Goal: Task Accomplishment & Management: Use online tool/utility

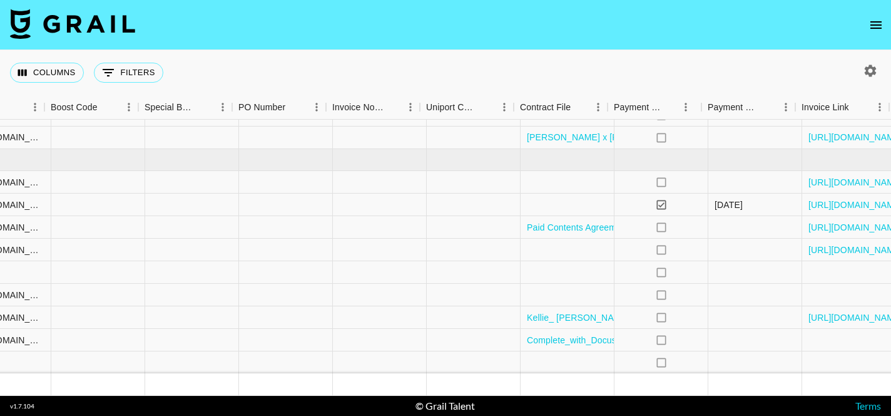
scroll to position [120, 1717]
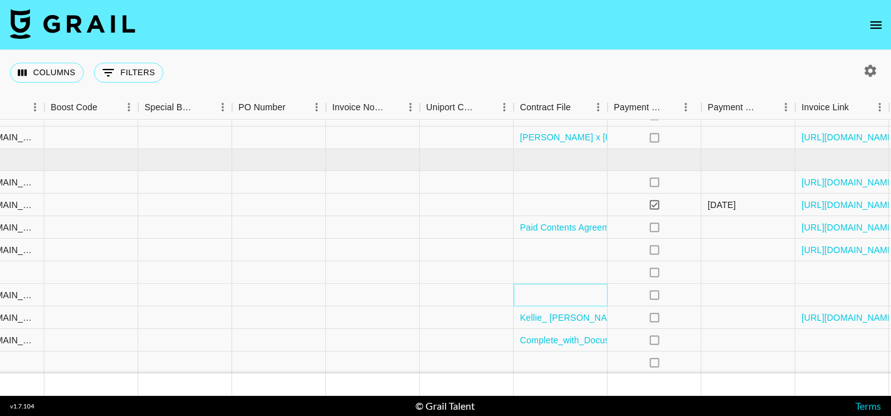
click at [562, 293] on div at bounding box center [561, 295] width 94 height 23
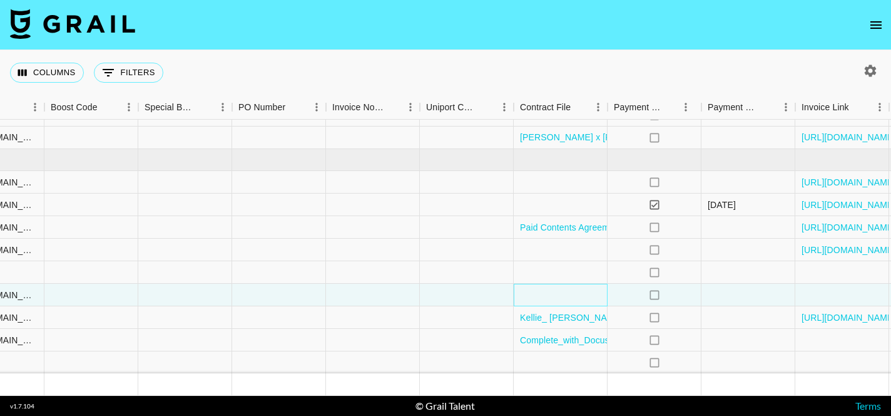
click at [562, 293] on div at bounding box center [561, 295] width 94 height 23
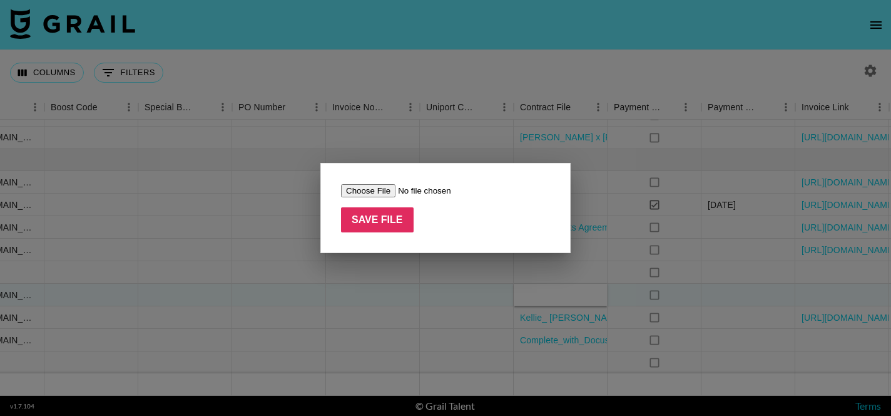
click at [370, 192] on input "file" at bounding box center [420, 190] width 158 height 13
type input "C:\fakepath\Complete with Docusign [PERSON_NAME] x [PERSON_NAME] CREATOR AGREEM…"
click at [385, 215] on input "Save File" at bounding box center [377, 219] width 73 height 25
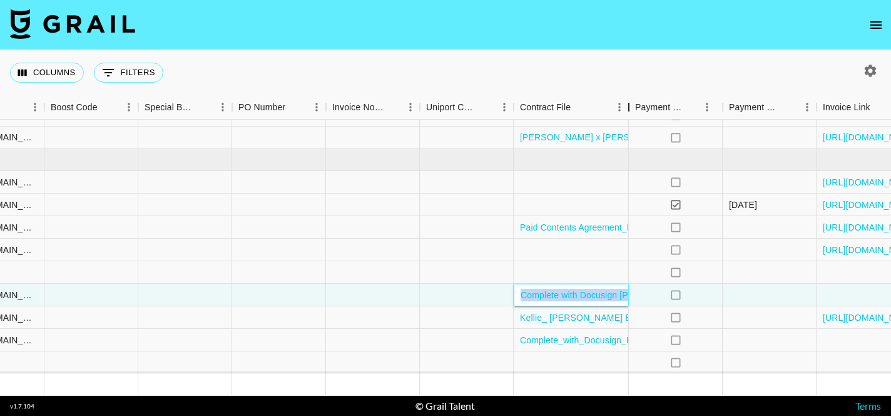
drag, startPoint x: 606, startPoint y: 110, endPoint x: 628, endPoint y: 104, distance: 22.0
click at [628, 104] on div "Contract File" at bounding box center [628, 107] width 15 height 24
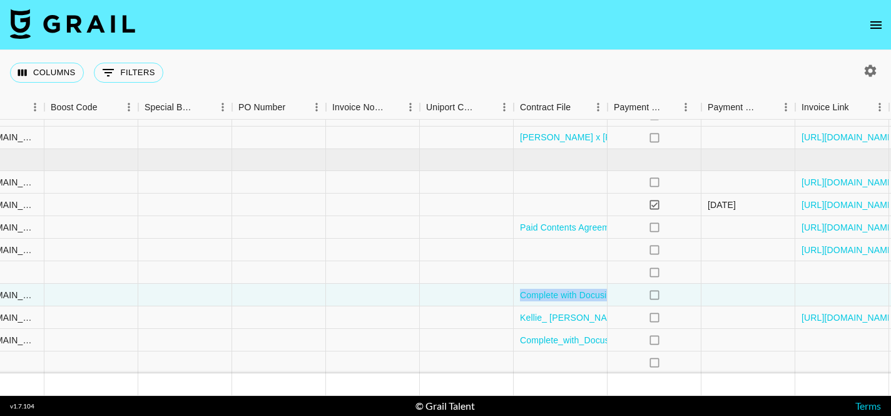
click at [558, 60] on div "Columns 0 Filters + Booking" at bounding box center [445, 72] width 891 height 45
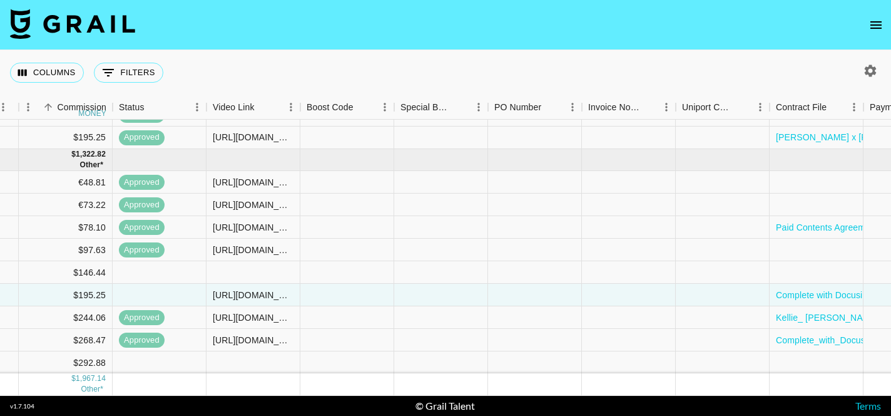
scroll to position [120, 1766]
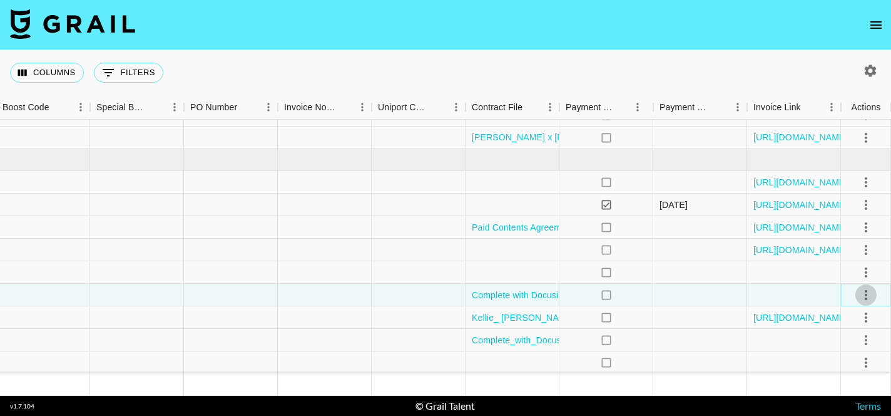
click at [867, 297] on icon "select merge strategy" at bounding box center [866, 295] width 3 height 10
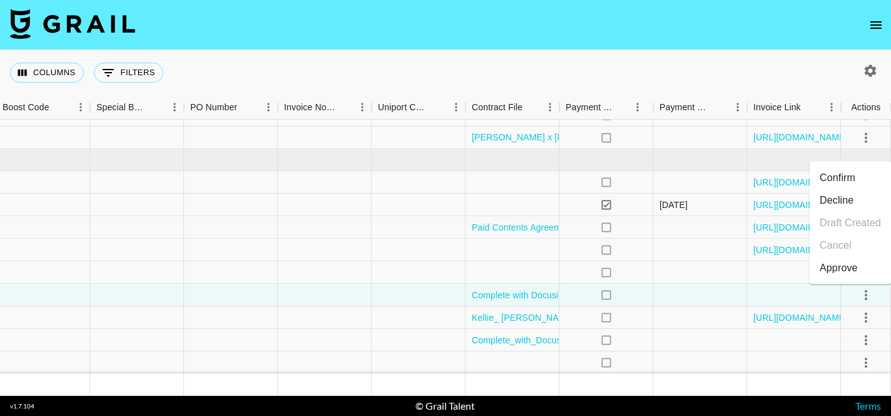
click at [847, 268] on div "Approve" at bounding box center [839, 267] width 38 height 15
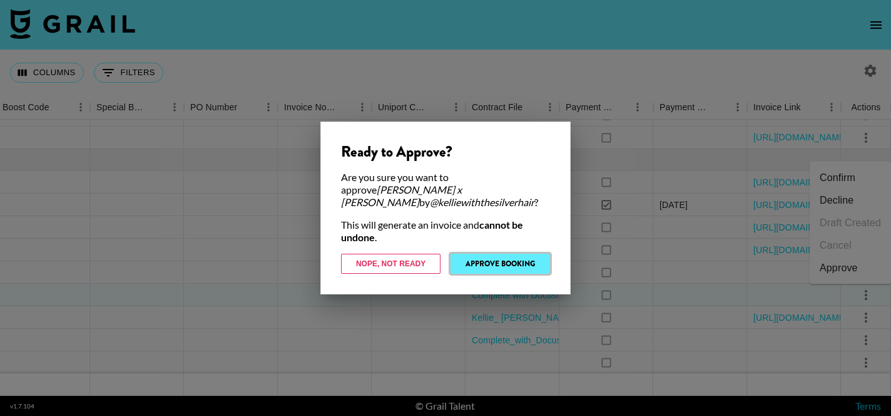
click at [498, 253] on button "Approve Booking" at bounding box center [501, 263] width 100 height 20
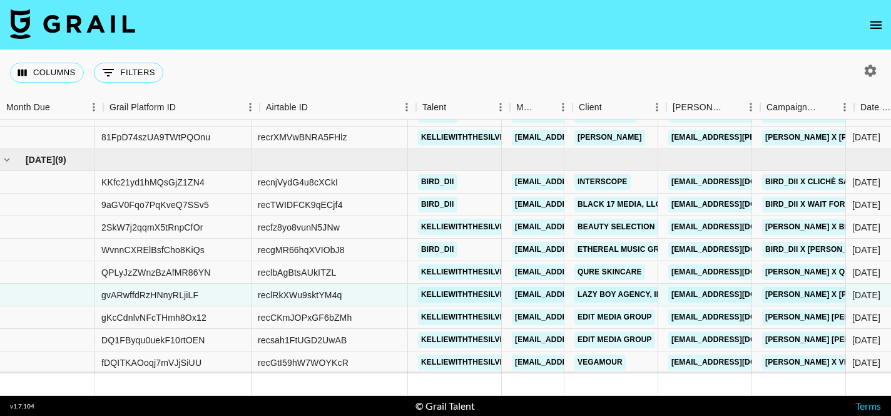
scroll to position [120, 0]
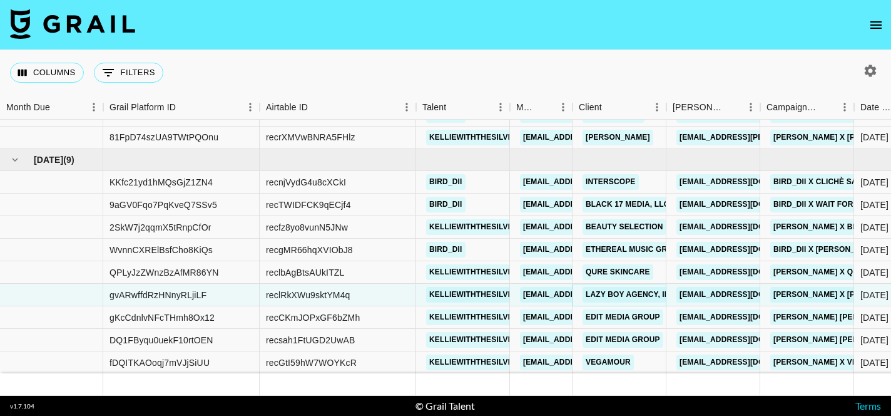
click at [619, 293] on link "LAZY BOY AGENCY, Inc" at bounding box center [631, 295] width 96 height 16
